Goal: Task Accomplishment & Management: Complete application form

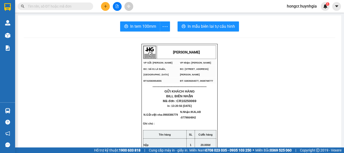
click at [105, 9] on button at bounding box center [105, 6] width 9 height 9
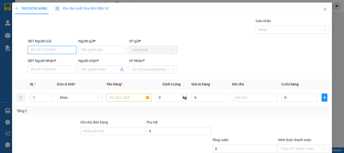
click at [45, 51] on input "SĐT Người Gửi" at bounding box center [52, 50] width 49 height 8
click at [54, 61] on div "0789949127 - phong" at bounding box center [51, 60] width 42 height 6
type input "0789949127"
type input "phong"
type input "0949620572"
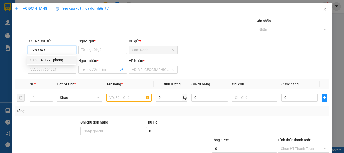
type input "vũ"
type input "0789949127"
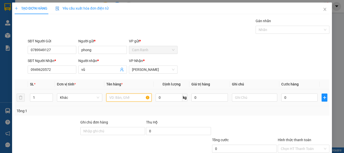
click at [119, 99] on input "text" at bounding box center [128, 97] width 45 height 8
type input "hoồ sơ"
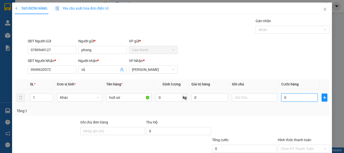
click at [285, 99] on input "0" at bounding box center [299, 97] width 36 height 8
type input "2"
type input "20"
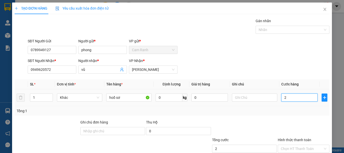
type input "20"
type input "200"
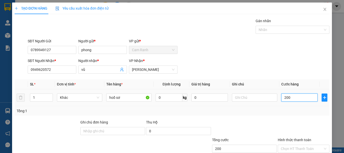
type input "2.000"
type input "20.000"
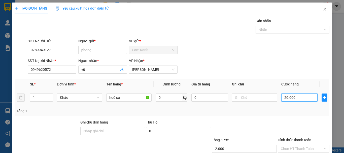
type input "20.000"
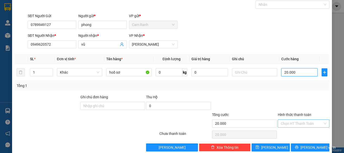
type input "20.000"
click at [281, 123] on input "Hình thức thanh toán" at bounding box center [302, 124] width 42 height 8
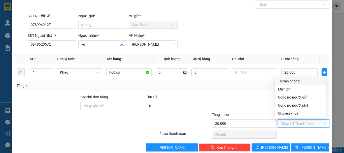
click at [287, 80] on div "Tại văn phòng" at bounding box center [300, 81] width 45 height 6
type input "0"
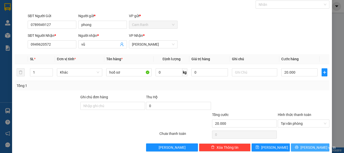
click at [313, 147] on span "[PERSON_NAME] và In" at bounding box center [317, 147] width 35 height 6
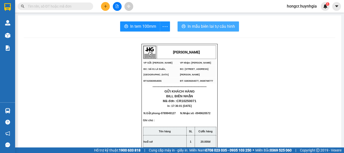
click at [199, 26] on span "In mẫu biên lai tự cấu hình" at bounding box center [211, 26] width 47 height 6
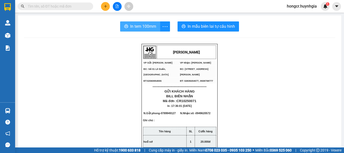
click at [136, 26] on span "In tem 100mm" at bounding box center [143, 26] width 26 height 6
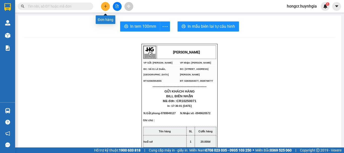
click at [105, 7] on icon "plus" at bounding box center [106, 7] width 4 height 4
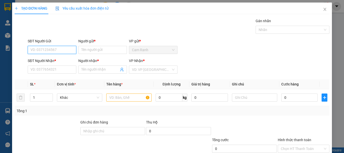
click at [60, 49] on input "SĐT Người Gửi" at bounding box center [52, 50] width 49 height 8
type input "0932655490"
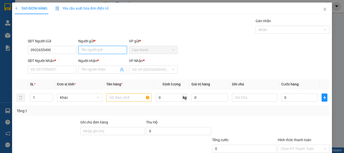
click at [109, 52] on input "Người gửi *" at bounding box center [102, 50] width 49 height 8
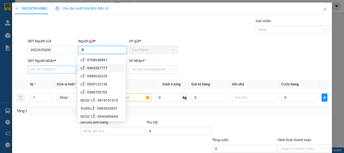
type input "lễ"
click at [59, 68] on input "SĐT Người Nhận *" at bounding box center [52, 69] width 49 height 8
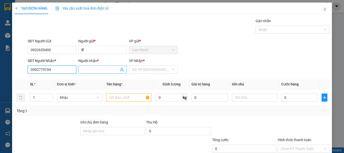
type input "0902775194"
click at [99, 70] on input "Người nhận *" at bounding box center [100, 70] width 38 height 6
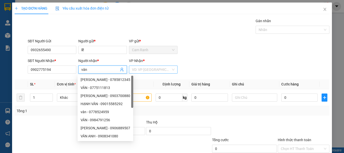
type input "vân"
click at [137, 69] on input "search" at bounding box center [151, 70] width 39 height 8
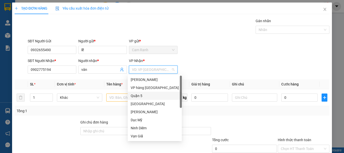
click at [137, 94] on div "Quận 5" at bounding box center [155, 96] width 48 height 6
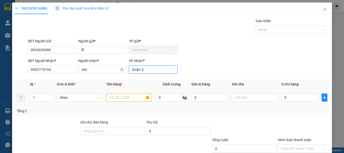
click at [123, 100] on input "text" at bounding box center [128, 97] width 45 height 8
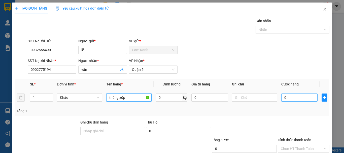
type input "thùng xốp"
click at [296, 99] on input "0" at bounding box center [299, 97] width 36 height 8
type input "4"
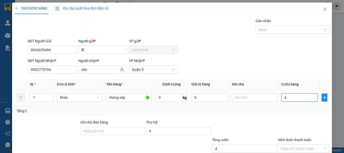
type input "40"
type input "400"
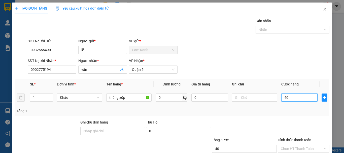
type input "400"
type input "4.000"
type input "40.000"
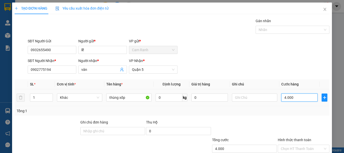
type input "40.000"
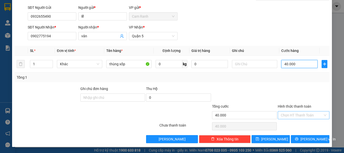
type input "40.000"
click at [291, 114] on input "Hình thức thanh toán" at bounding box center [302, 115] width 42 height 8
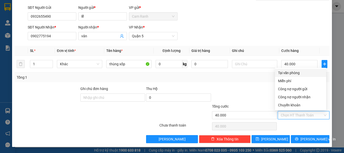
click at [287, 70] on div "Tại văn phòng" at bounding box center [300, 73] width 51 height 8
type input "0"
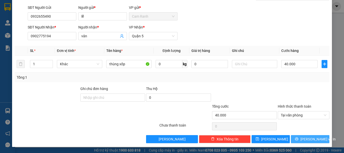
click at [302, 140] on span "[PERSON_NAME] và In" at bounding box center [317, 139] width 35 height 6
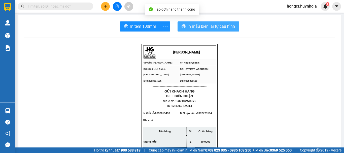
click at [206, 28] on span "In mẫu biên lai tự cấu hình" at bounding box center [211, 26] width 47 height 6
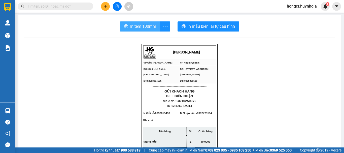
click at [148, 28] on span "In tem 100mm" at bounding box center [143, 26] width 26 height 6
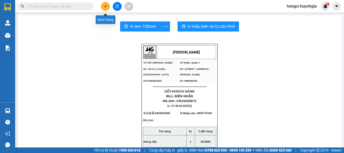
click at [105, 9] on button at bounding box center [105, 6] width 9 height 9
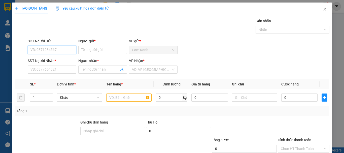
click at [67, 46] on input "SĐT Người Gửi" at bounding box center [52, 50] width 49 height 8
type input "0985550012"
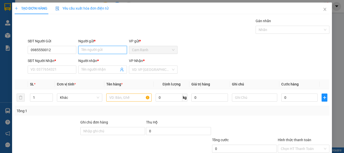
click at [93, 50] on input "Người gửi *" at bounding box center [102, 50] width 49 height 8
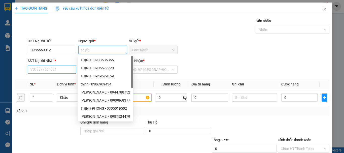
type input "thịnh"
click at [42, 68] on input "SĐT Người Nhận *" at bounding box center [52, 69] width 49 height 8
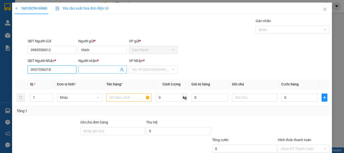
type input "0937356318"
click at [91, 71] on input "Người nhận *" at bounding box center [100, 70] width 38 height 6
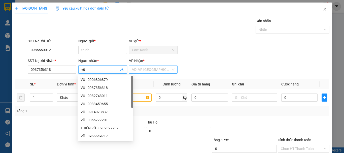
type input "vũ"
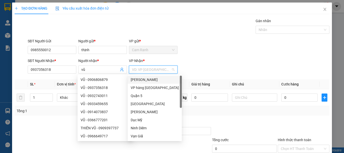
click at [146, 72] on input "search" at bounding box center [151, 70] width 39 height 8
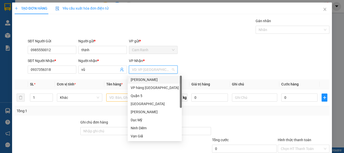
click at [145, 78] on div "[PERSON_NAME]" at bounding box center [155, 80] width 48 height 6
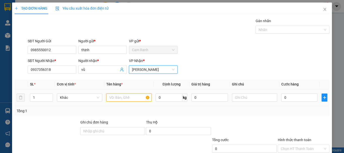
click at [116, 96] on input "text" at bounding box center [128, 97] width 45 height 8
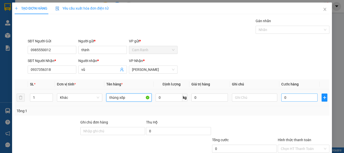
type input "thùng xốp"
click at [288, 97] on input "0" at bounding box center [299, 97] width 36 height 8
type input "4"
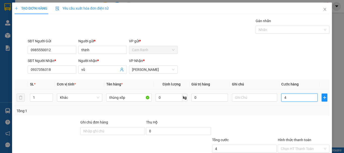
type input "40"
type input "400"
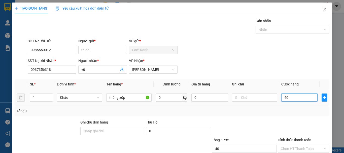
type input "400"
type input "4.000"
type input "40.000"
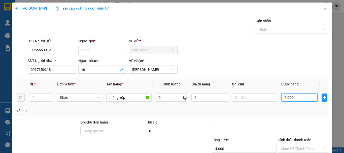
type input "40.000"
click at [157, 68] on span "[PERSON_NAME]" at bounding box center [153, 70] width 43 height 8
type input "40.000"
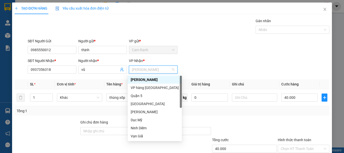
click at [150, 78] on div "[PERSON_NAME]" at bounding box center [155, 80] width 48 height 6
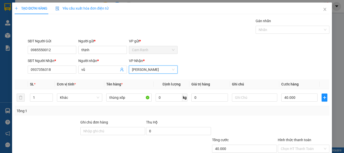
scroll to position [33, 0]
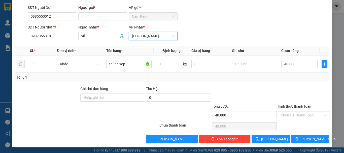
click at [294, 116] on input "Hình thức thanh toán" at bounding box center [302, 115] width 42 height 8
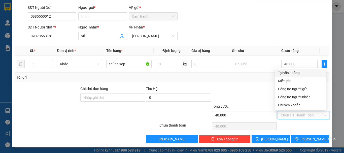
click at [291, 73] on div "Tại văn phòng" at bounding box center [300, 73] width 45 height 6
type input "0"
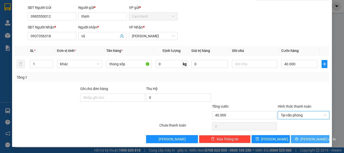
click at [306, 140] on span "[PERSON_NAME] và In" at bounding box center [317, 139] width 35 height 6
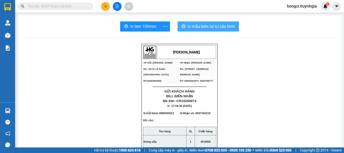
click at [209, 28] on span "In mẫu biên lai tự cấu hình" at bounding box center [211, 26] width 47 height 6
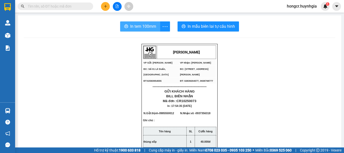
click at [145, 24] on span "In tem 100mm" at bounding box center [143, 26] width 26 height 6
